Goal: Task Accomplishment & Management: Use online tool/utility

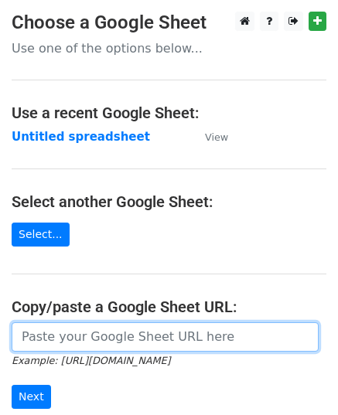
click at [100, 345] on input "url" at bounding box center [165, 337] width 307 height 29
paste input "https://docs.google.com/spreadsheets/d/1TBkObZDTKnTZxRYnVFX7WbWcZWPiHxWB7XHeVd-…"
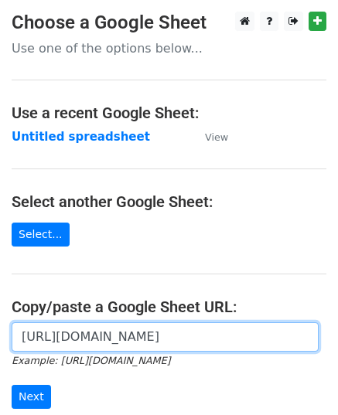
scroll to position [0, 376]
type input "https://docs.google.com/spreadsheets/d/1TBkObZDTKnTZxRYnVFX7WbWcZWPiHxWB7XHeVd-…"
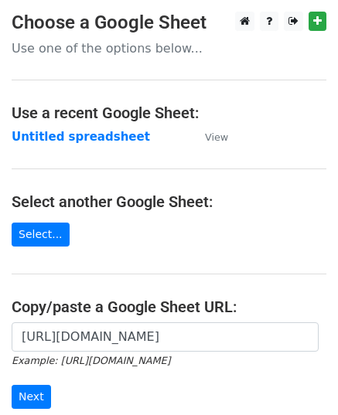
scroll to position [0, 0]
click at [30, 381] on form "https://docs.google.com/spreadsheets/d/1TBkObZDTKnTZxRYnVFX7WbWcZWPiHxWB7XHeVd-…" at bounding box center [169, 366] width 315 height 87
click at [30, 387] on input "Next" at bounding box center [31, 397] width 39 height 24
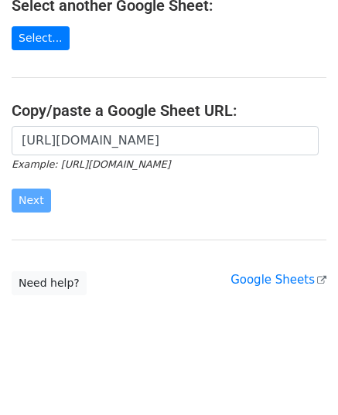
scroll to position [196, 0]
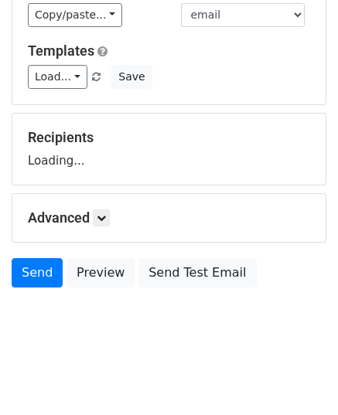
scroll to position [182, 0]
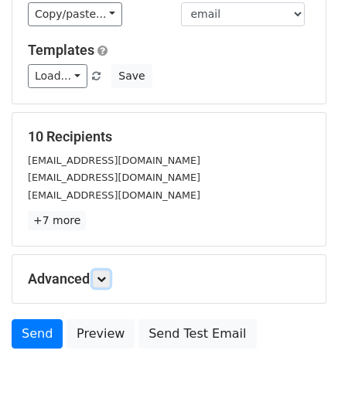
click at [107, 284] on link at bounding box center [101, 279] width 17 height 17
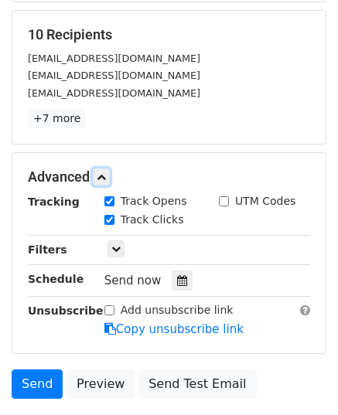
scroll to position [395, 0]
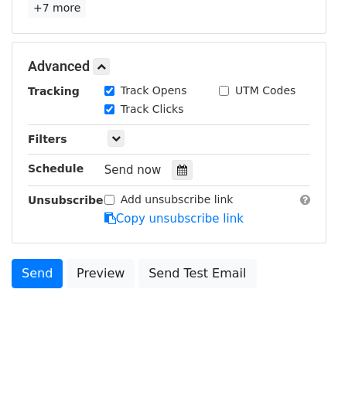
click at [179, 168] on div at bounding box center [182, 170] width 21 height 20
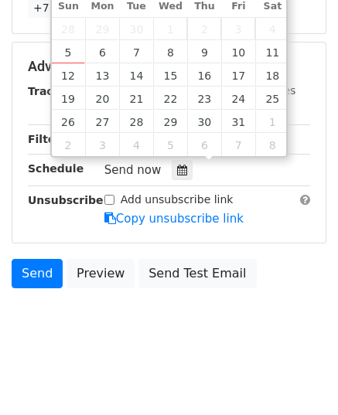
type input "2025-10-07 12:00"
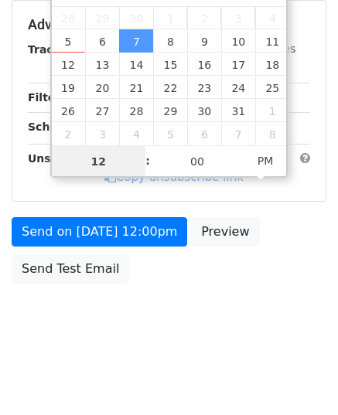
type input "9"
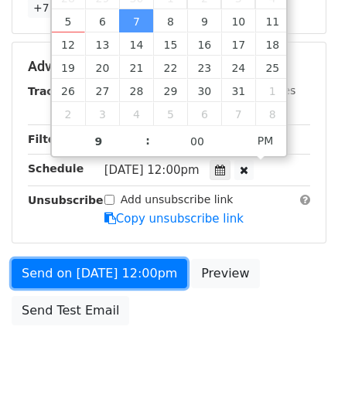
type input "2025-10-07 21:00"
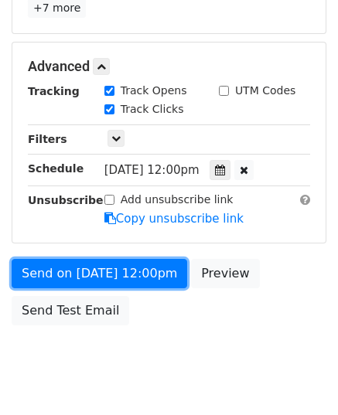
click at [73, 259] on link "Send on Oct 7 at 12:00pm" at bounding box center [100, 273] width 176 height 29
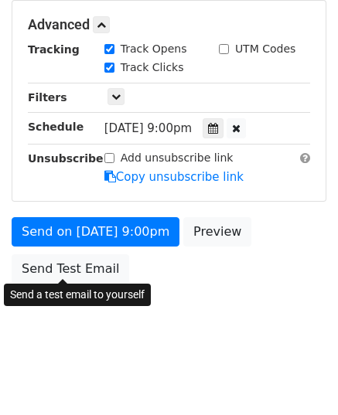
scroll to position [370, 0]
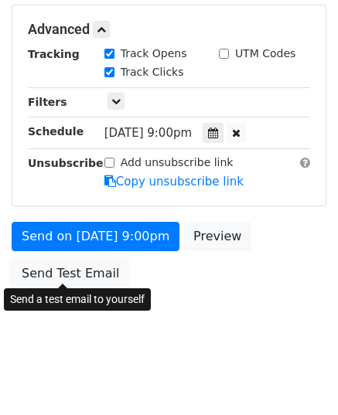
click at [73, 262] on link "Send Test Email" at bounding box center [71, 273] width 118 height 29
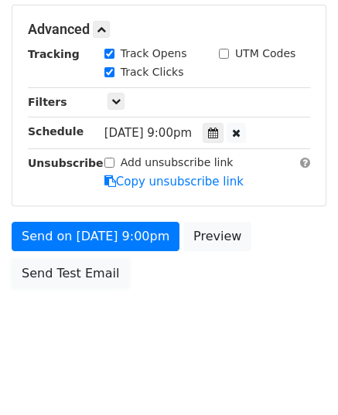
scroll to position [431, 0]
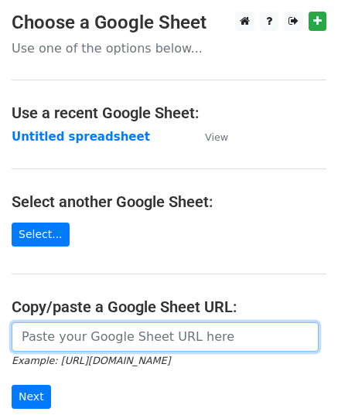
click at [137, 332] on input "url" at bounding box center [165, 337] width 307 height 29
paste input "https://docs.google.com/spreadsheets/d/1u1QvcPJpGbnnBN1lU9d09NxAelt4VB773tetZf_…"
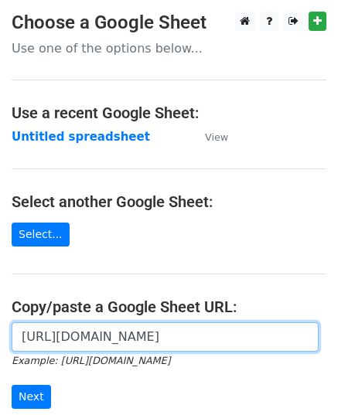
scroll to position [0, 330]
type input "https://docs.google.com/spreadsheets/d/1u1QvcPJpGbnnBN1lU9d09NxAelt4VB773tetZf_…"
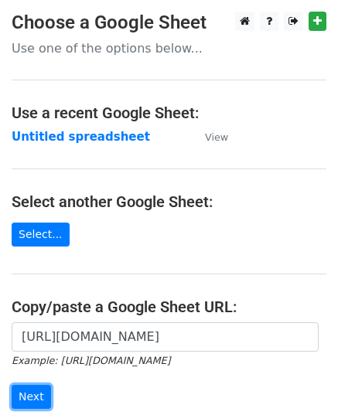
click at [32, 395] on input "Next" at bounding box center [31, 397] width 39 height 24
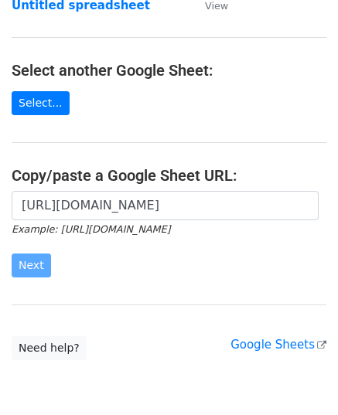
scroll to position [196, 0]
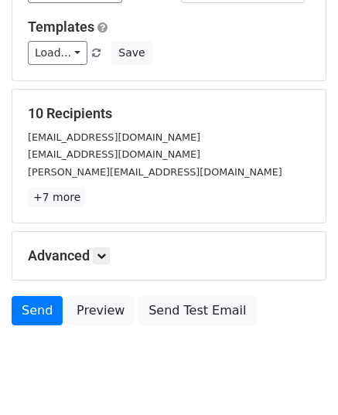
scroll to position [244, 0]
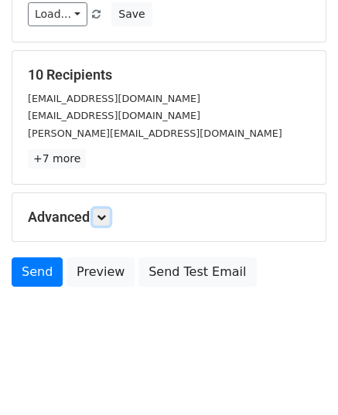
click at [97, 217] on link at bounding box center [101, 217] width 17 height 17
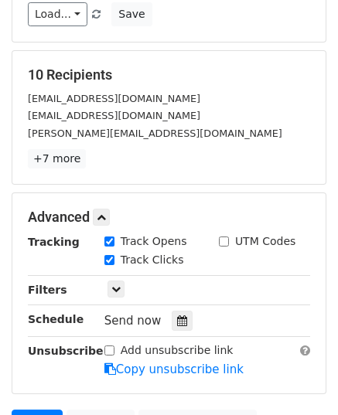
click at [177, 317] on icon at bounding box center [182, 321] width 10 height 11
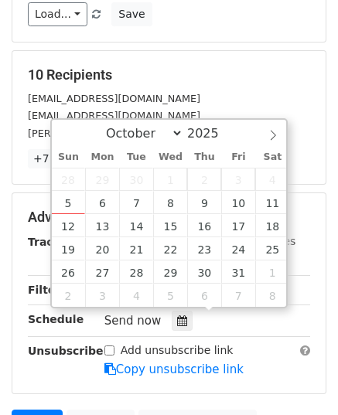
type input "2025-10-08 12:00"
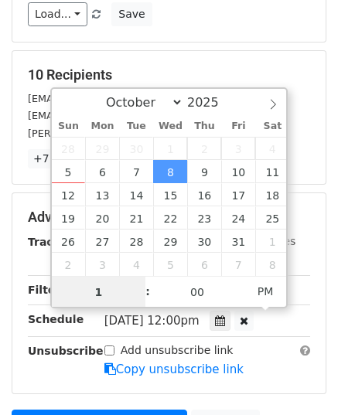
type input "10"
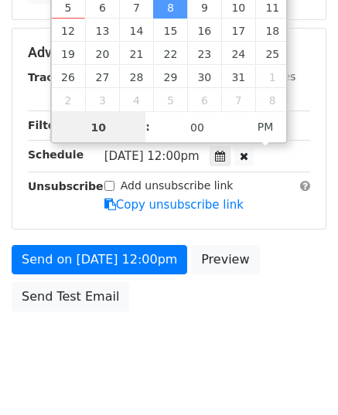
scroll to position [431, 0]
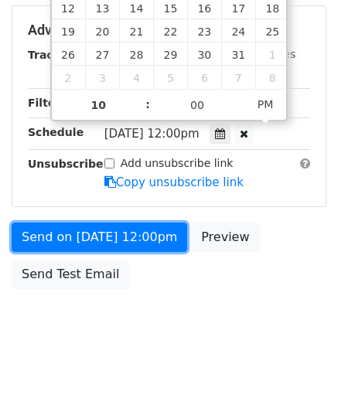
type input "2025-10-08 22:00"
click at [112, 241] on link "Send on Oct 8 at 12:00pm" at bounding box center [100, 237] width 176 height 29
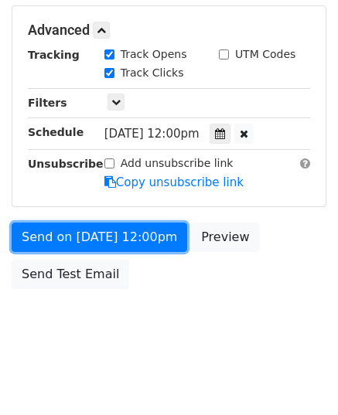
click at [112, 241] on link "Send on Oct 8 at 12:00pm" at bounding box center [100, 237] width 176 height 29
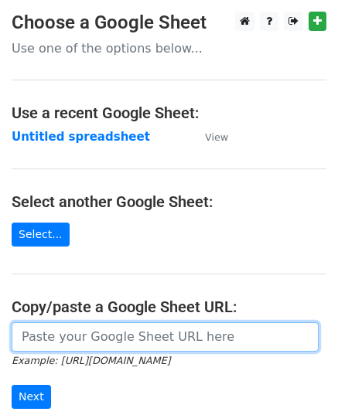
click at [105, 342] on input "url" at bounding box center [165, 337] width 307 height 29
paste input "[URL][DOMAIN_NAME]"
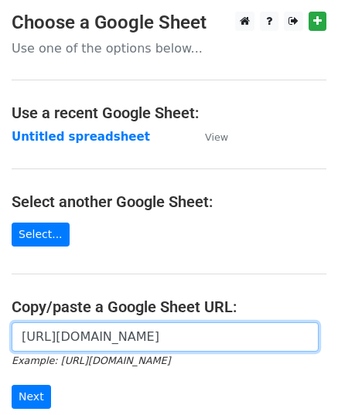
scroll to position [0, 355]
type input "[URL][DOMAIN_NAME]"
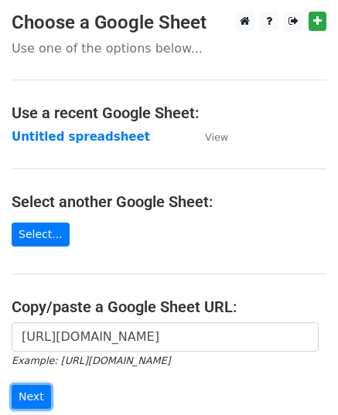
click at [28, 395] on input "Next" at bounding box center [31, 397] width 39 height 24
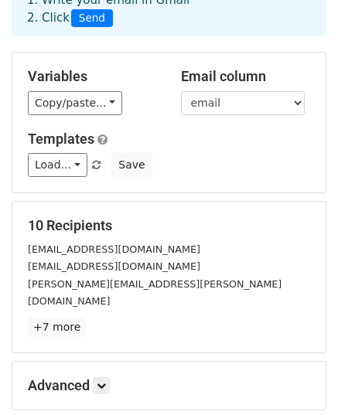
scroll to position [244, 0]
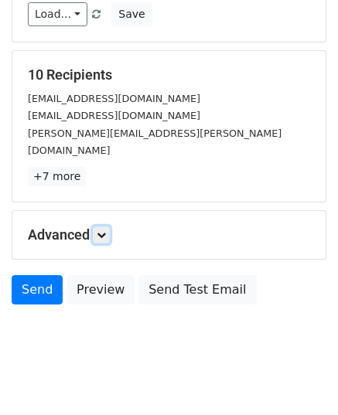
click at [97, 227] on link at bounding box center [101, 235] width 17 height 17
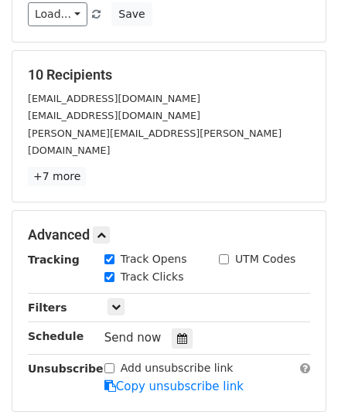
click at [172, 329] on div at bounding box center [182, 339] width 21 height 20
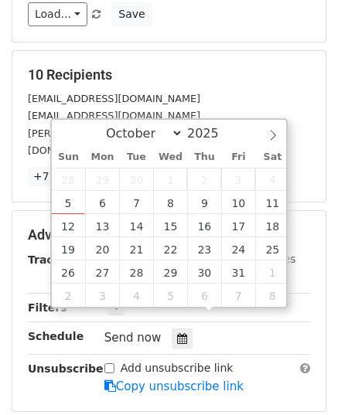
type input "2025-10-09 12:00"
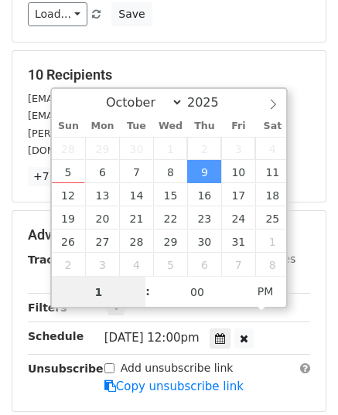
type input "10"
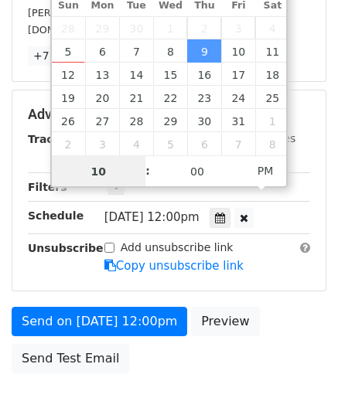
scroll to position [431, 0]
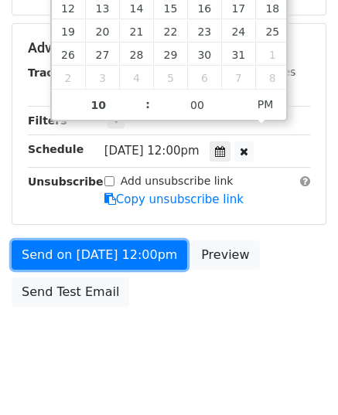
type input "2025-10-09 22:00"
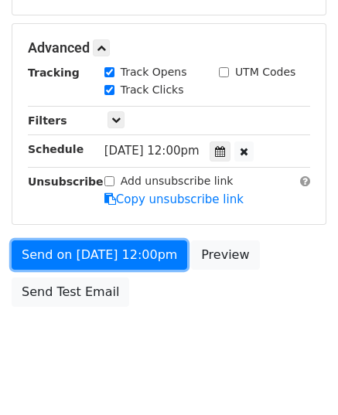
click at [114, 241] on link "Send on Oct 9 at 12:00pm" at bounding box center [100, 255] width 176 height 29
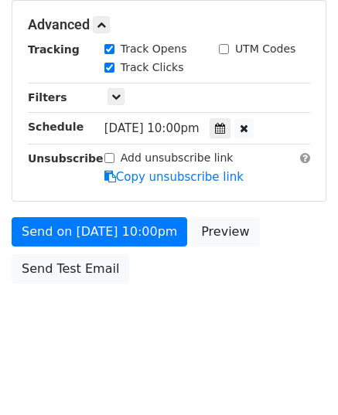
scroll to position [370, 0]
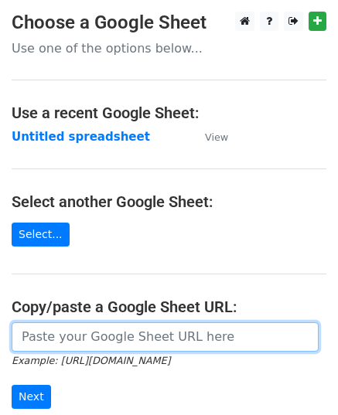
click at [93, 337] on input "url" at bounding box center [165, 337] width 307 height 29
paste input "[URL][DOMAIN_NAME]"
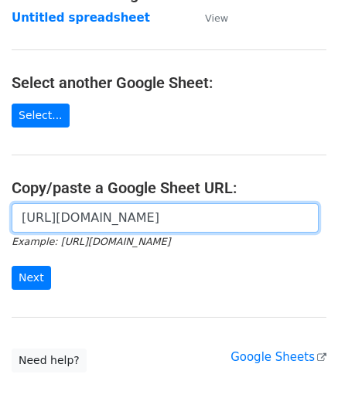
scroll to position [196, 0]
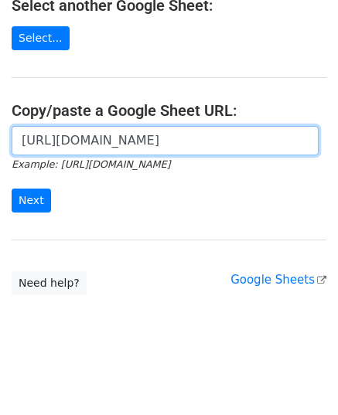
type input "[URL][DOMAIN_NAME]"
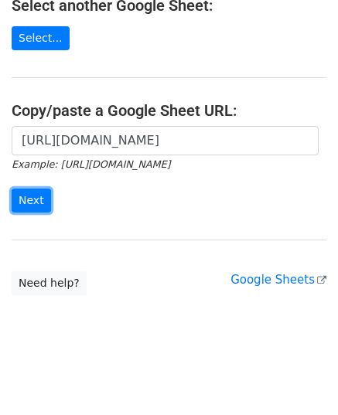
click at [20, 201] on input "Next" at bounding box center [31, 201] width 39 height 24
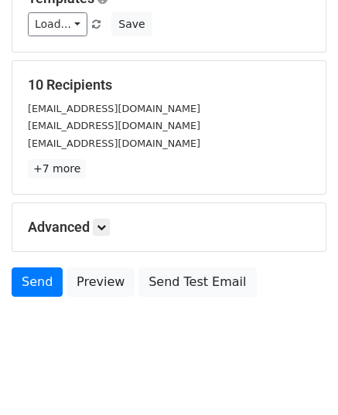
scroll to position [244, 0]
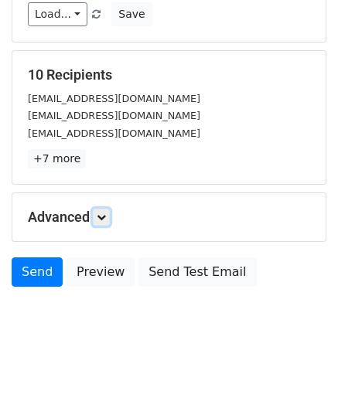
click at [98, 209] on link at bounding box center [101, 217] width 17 height 17
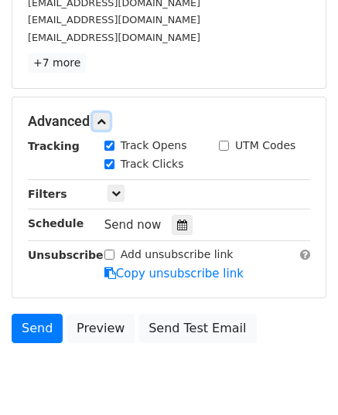
scroll to position [395, 0]
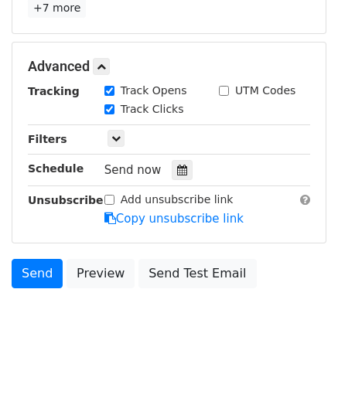
click at [173, 160] on div at bounding box center [182, 170] width 21 height 20
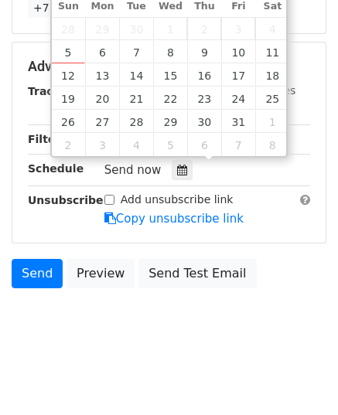
type input "2025-10-10 12:00"
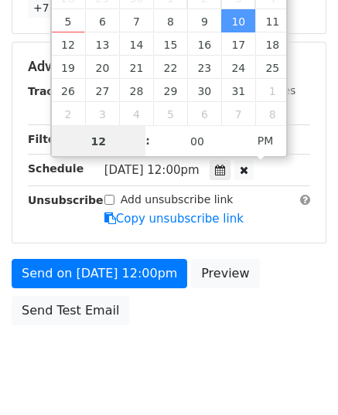
scroll to position [370, 0]
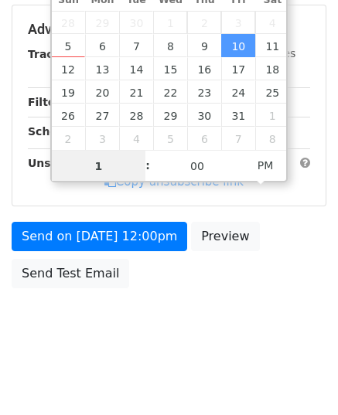
type input "11"
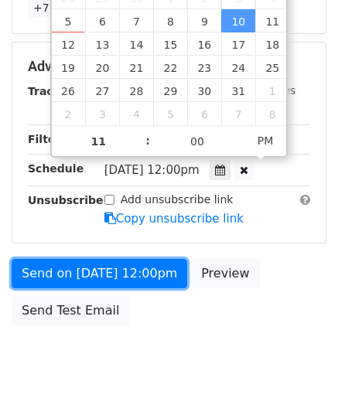
type input "2025-10-10 23:00"
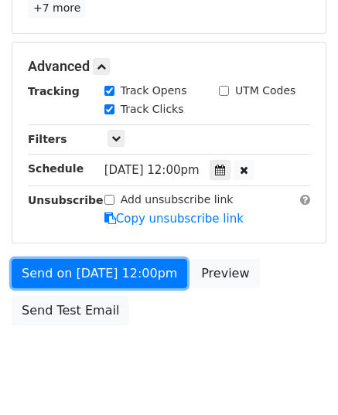
click at [116, 275] on link "Send on Oct 10 at 12:00pm" at bounding box center [100, 273] width 176 height 29
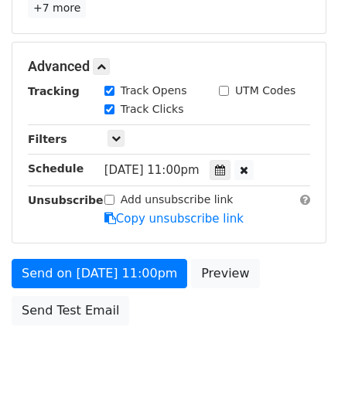
click at [112, 231] on div "Advanced Tracking Track Opens UTM Codes Track Clicks Filters Only include sprea…" at bounding box center [168, 143] width 313 height 200
